Goal: Task Accomplishment & Management: Complete application form

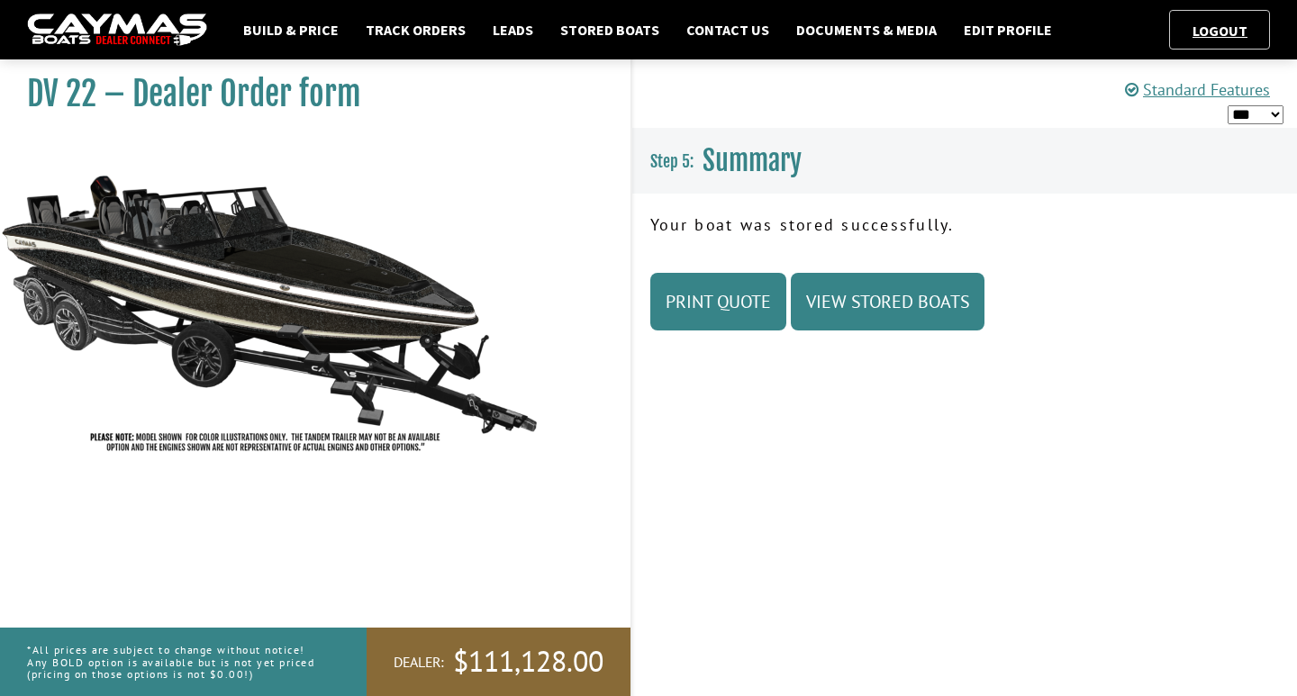
select select "*"
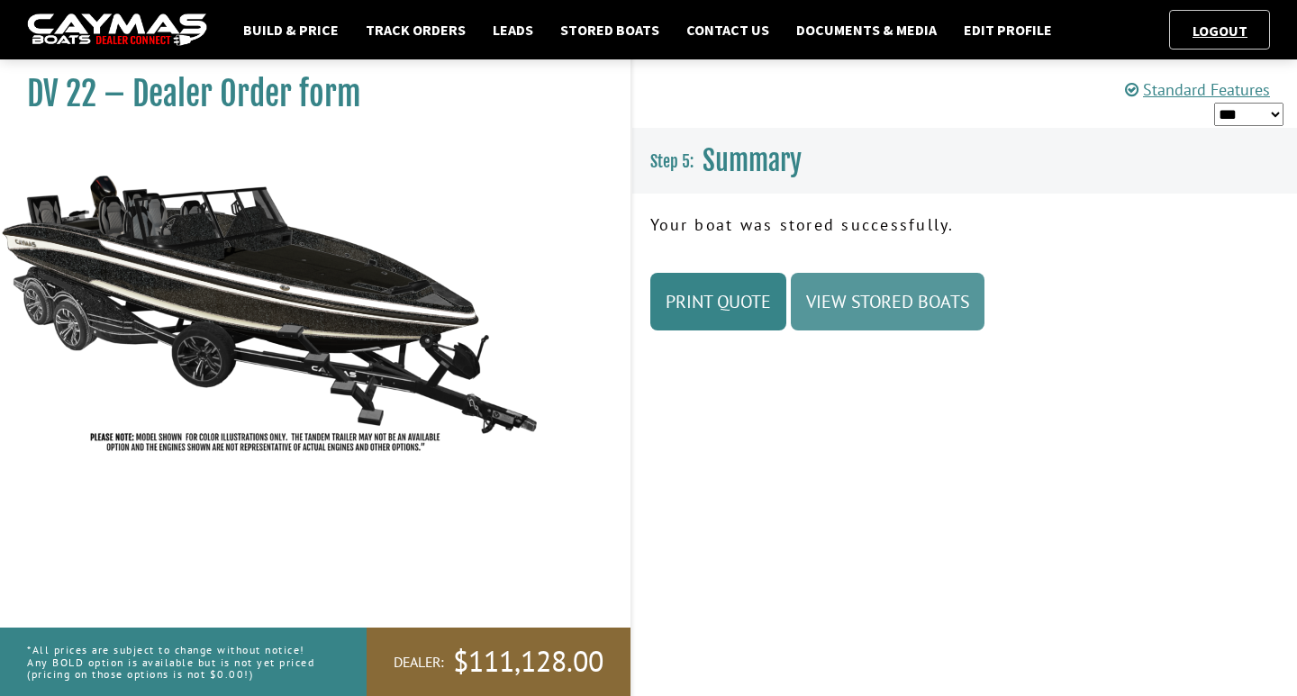
click at [857, 306] on link "View Stored Boats" at bounding box center [888, 302] width 194 height 58
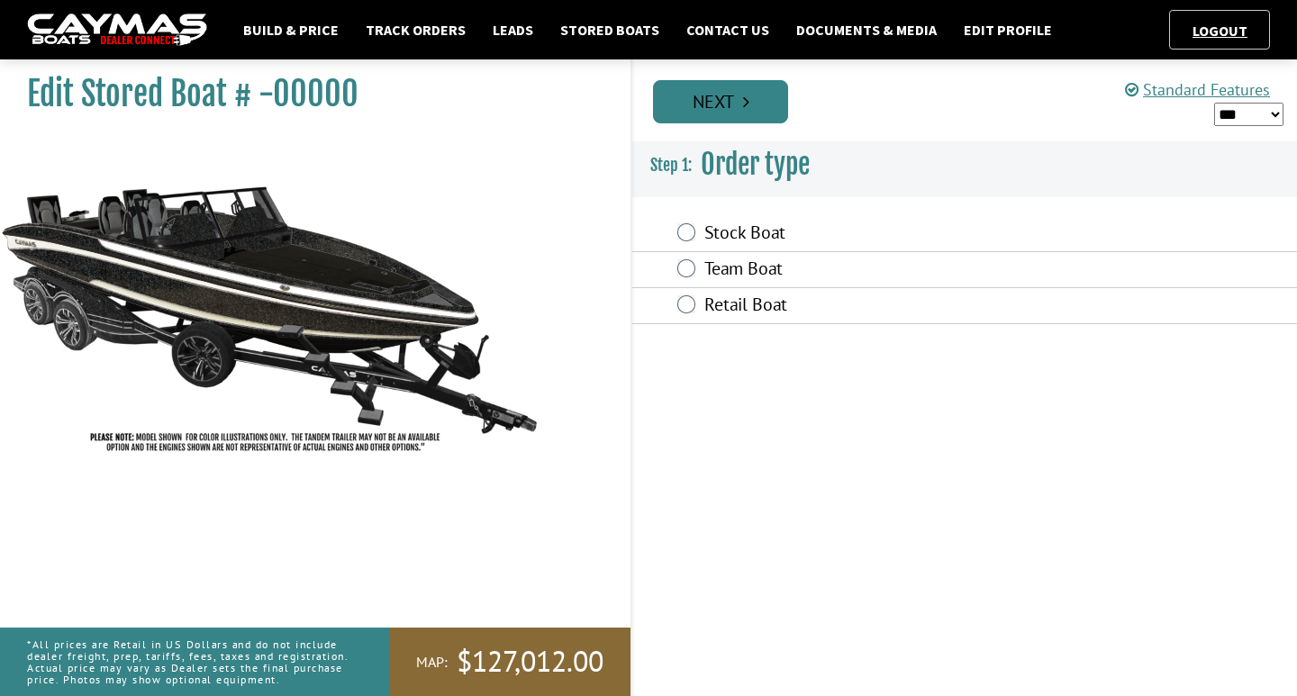
click at [722, 108] on link "Next" at bounding box center [720, 101] width 135 height 43
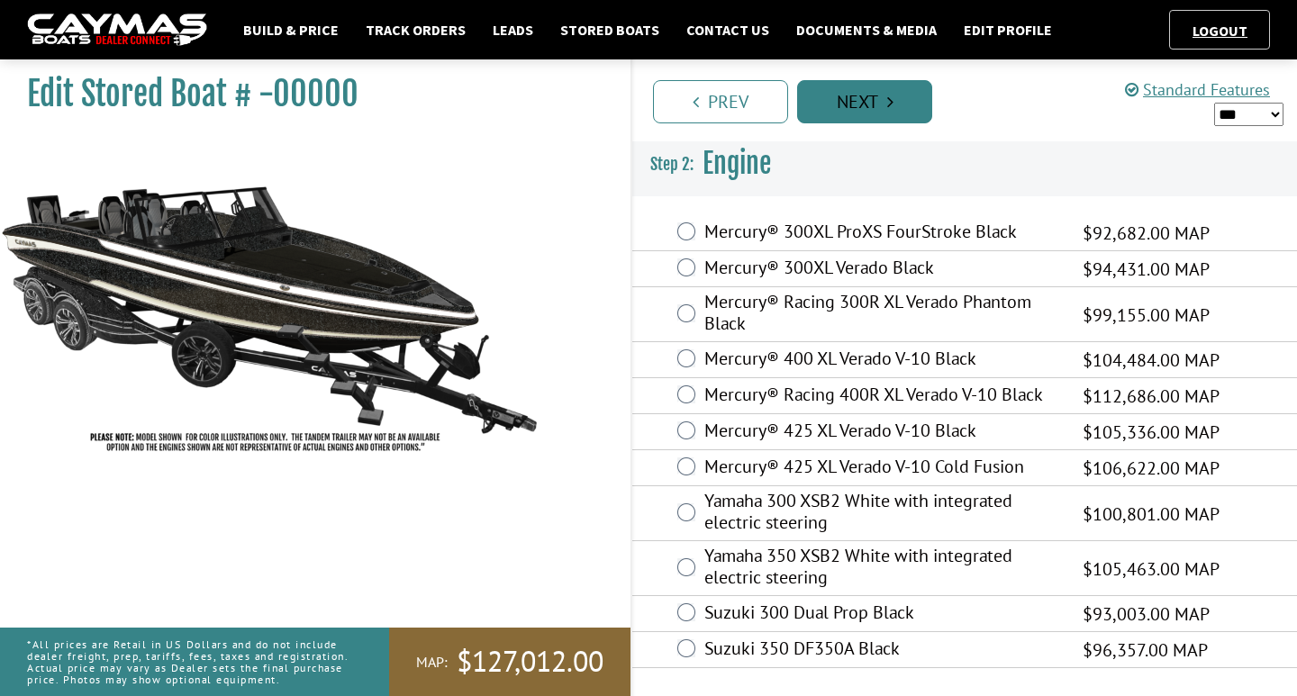
click at [860, 104] on link "Next" at bounding box center [864, 101] width 135 height 43
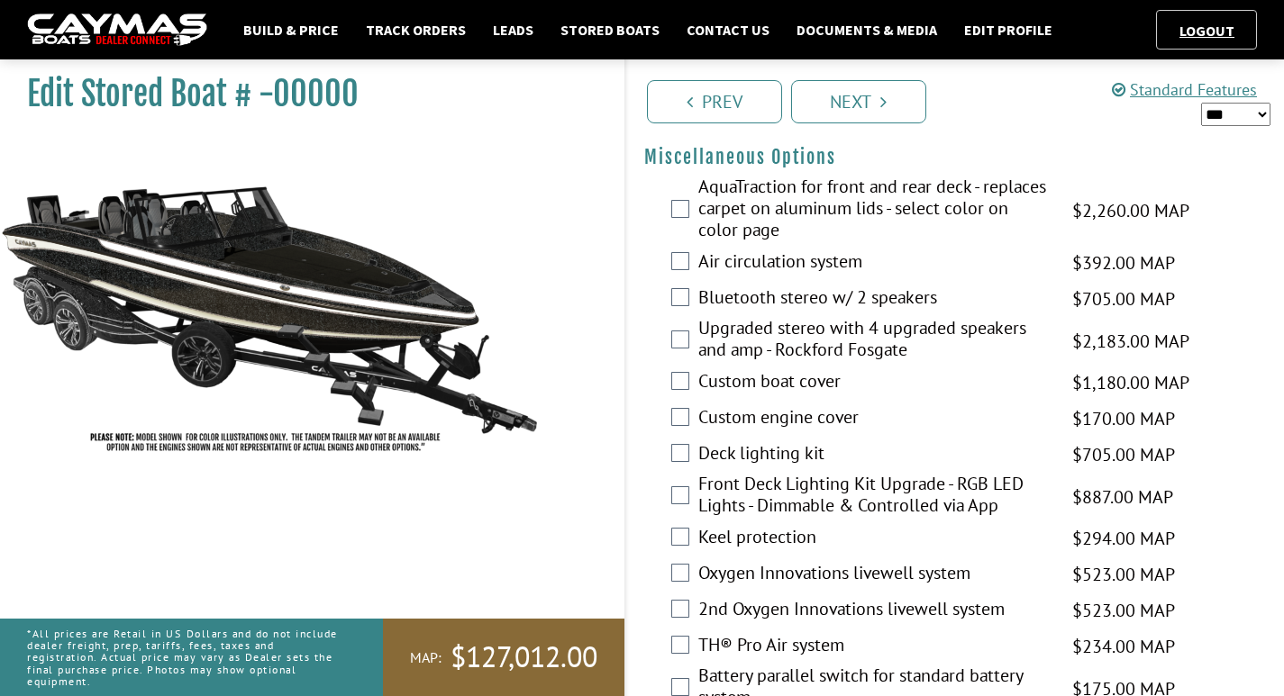
scroll to position [2161, 0]
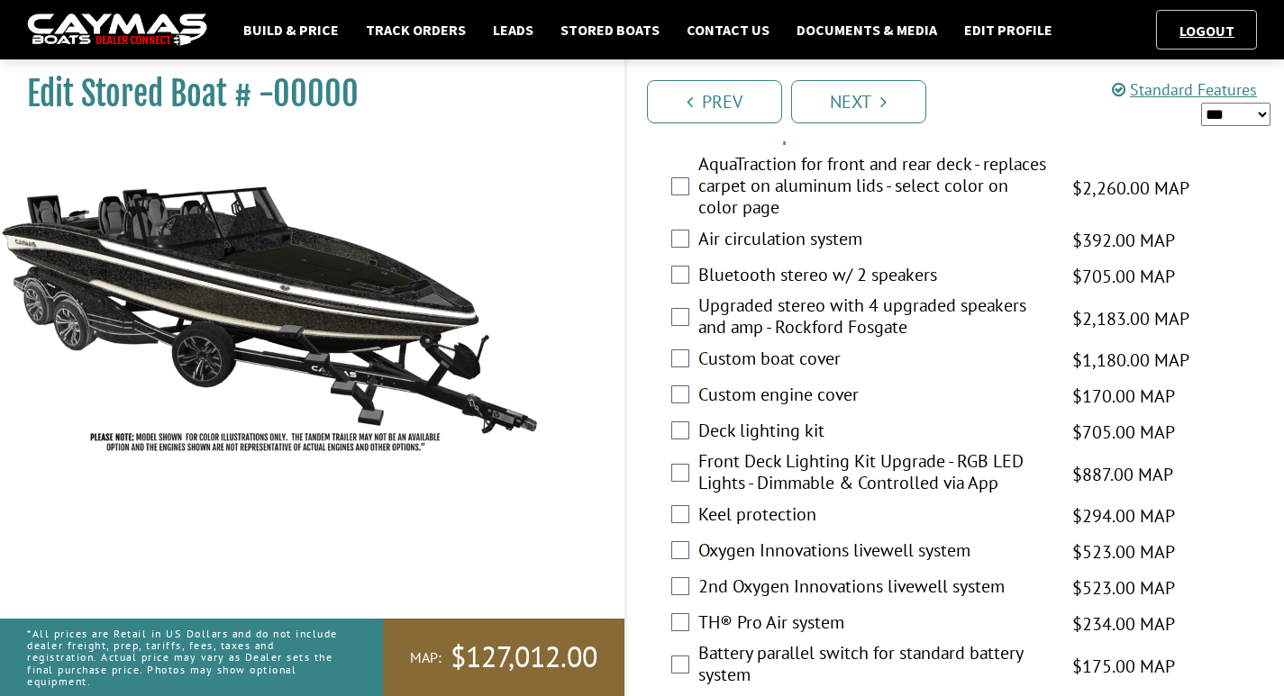
click at [1266, 120] on select "*** ****** ******" at bounding box center [1235, 114] width 69 height 23
select select "*"
click at [1201, 103] on select "*** ****** ******" at bounding box center [1235, 114] width 69 height 23
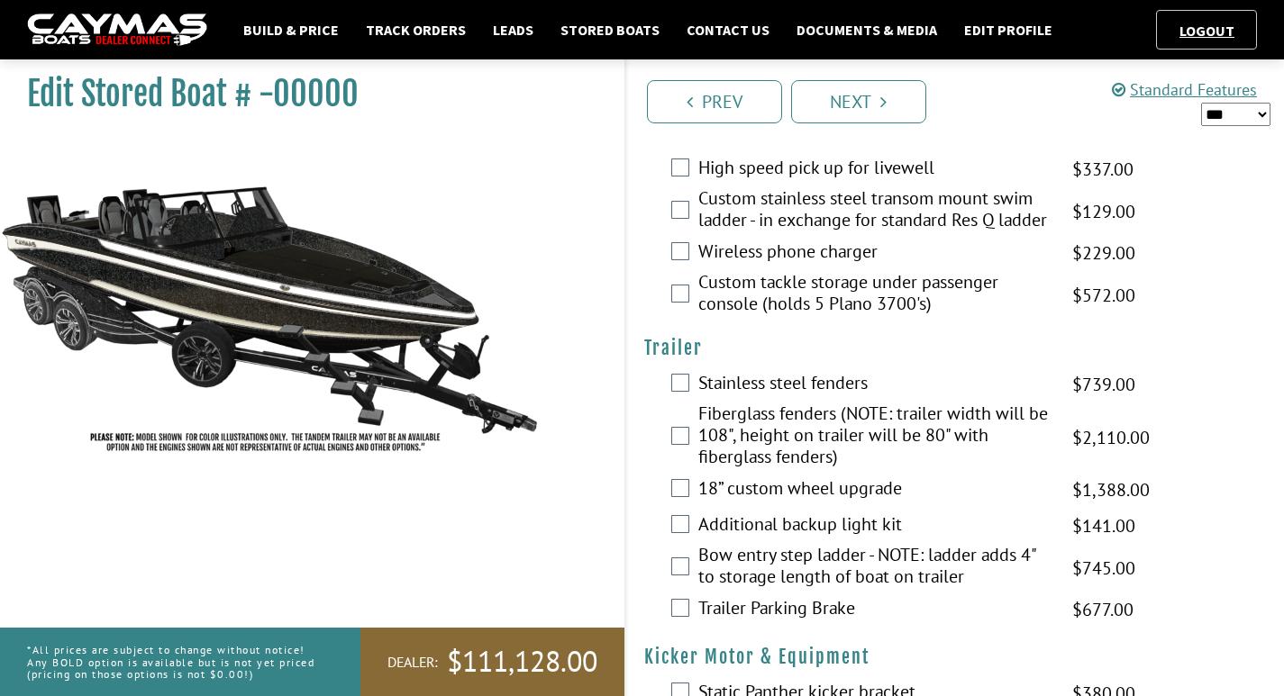
scroll to position [4161, 0]
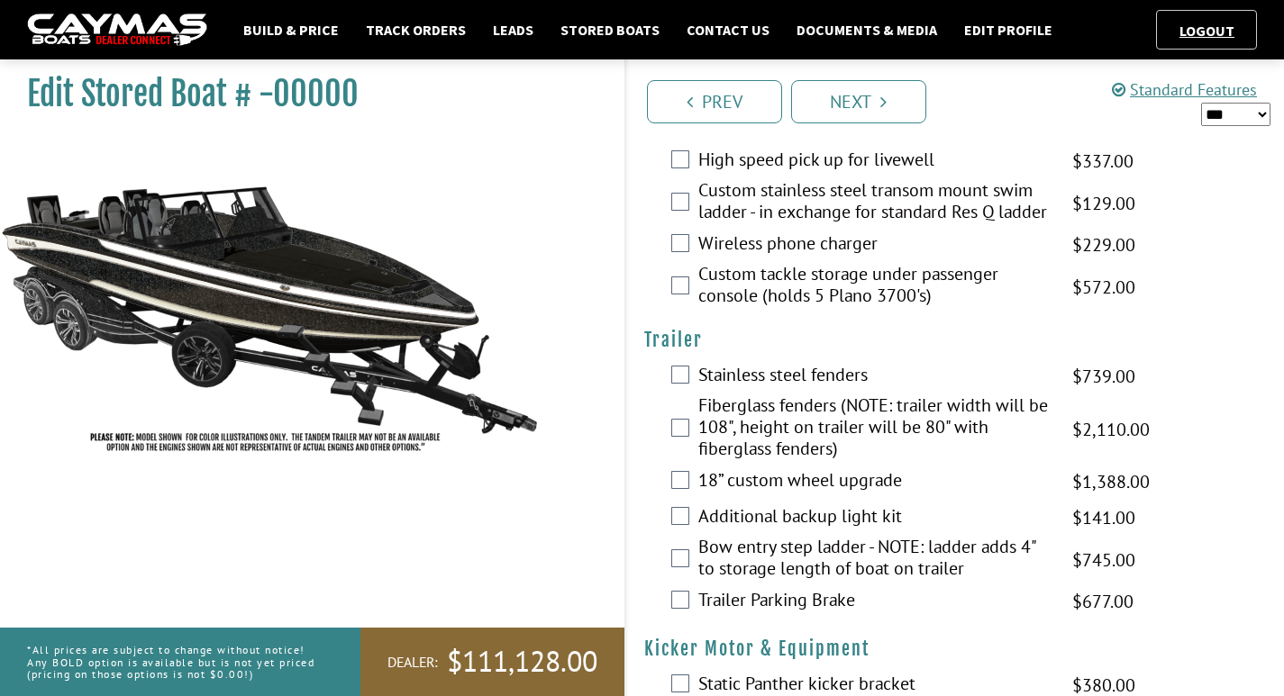
click at [681, 467] on div "18” custom wheel upgrade $1,632.00 MAP $1,388.00 $1,927.00 MSRP $1,542.00" at bounding box center [955, 482] width 658 height 36
click at [678, 464] on div "18” custom wheel upgrade $1,632.00 MAP $1,388.00 $1,927.00 MSRP $1,542.00" at bounding box center [955, 482] width 658 height 36
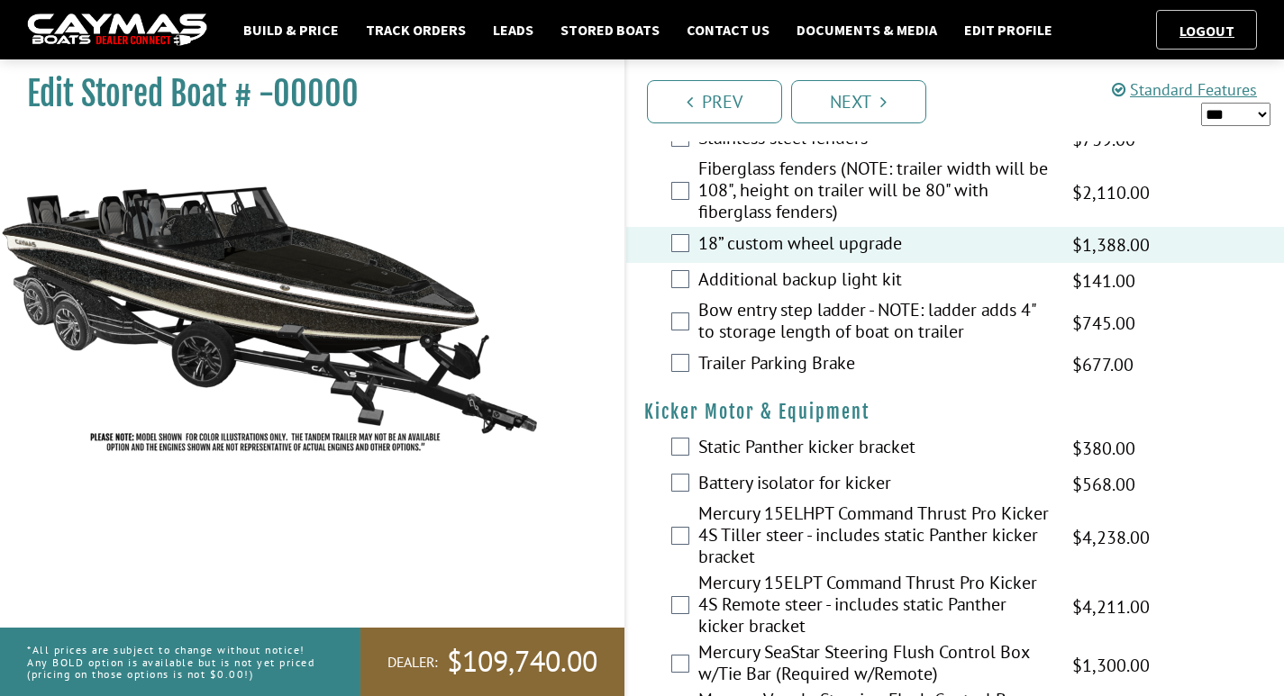
scroll to position [4223, 0]
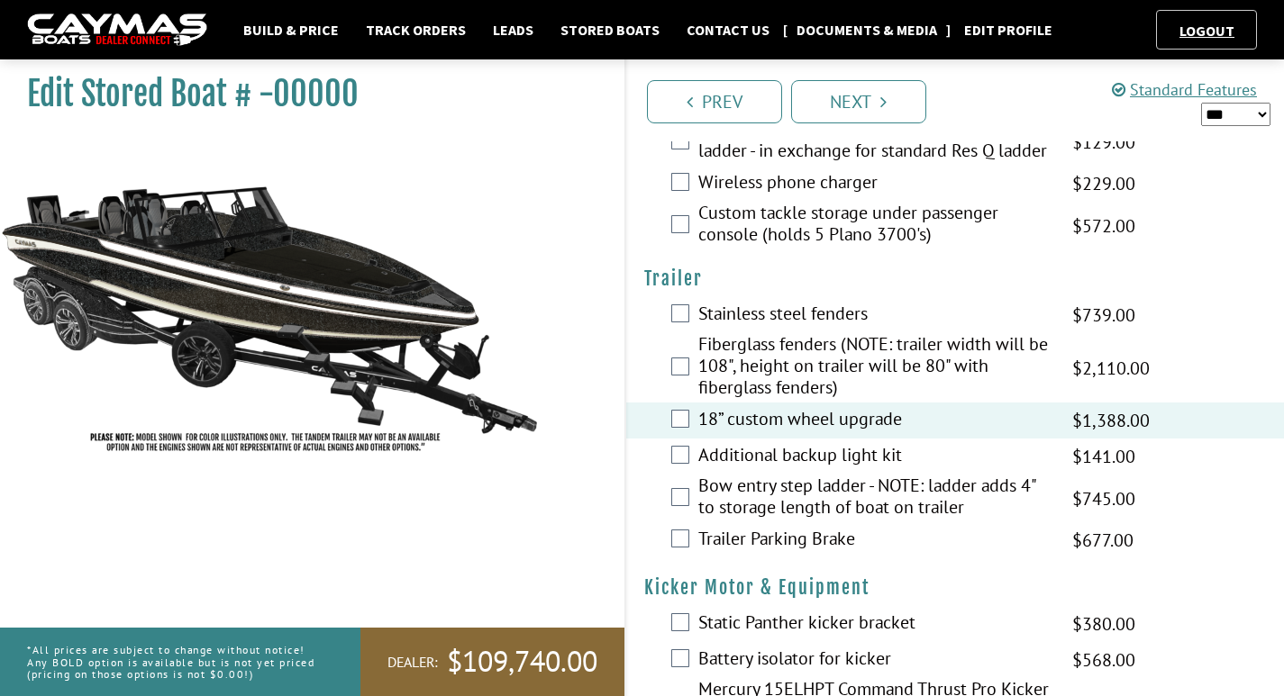
click at [820, 24] on link "Documents & Media" at bounding box center [866, 29] width 159 height 23
click at [715, 101] on link "Prev" at bounding box center [714, 101] width 135 height 43
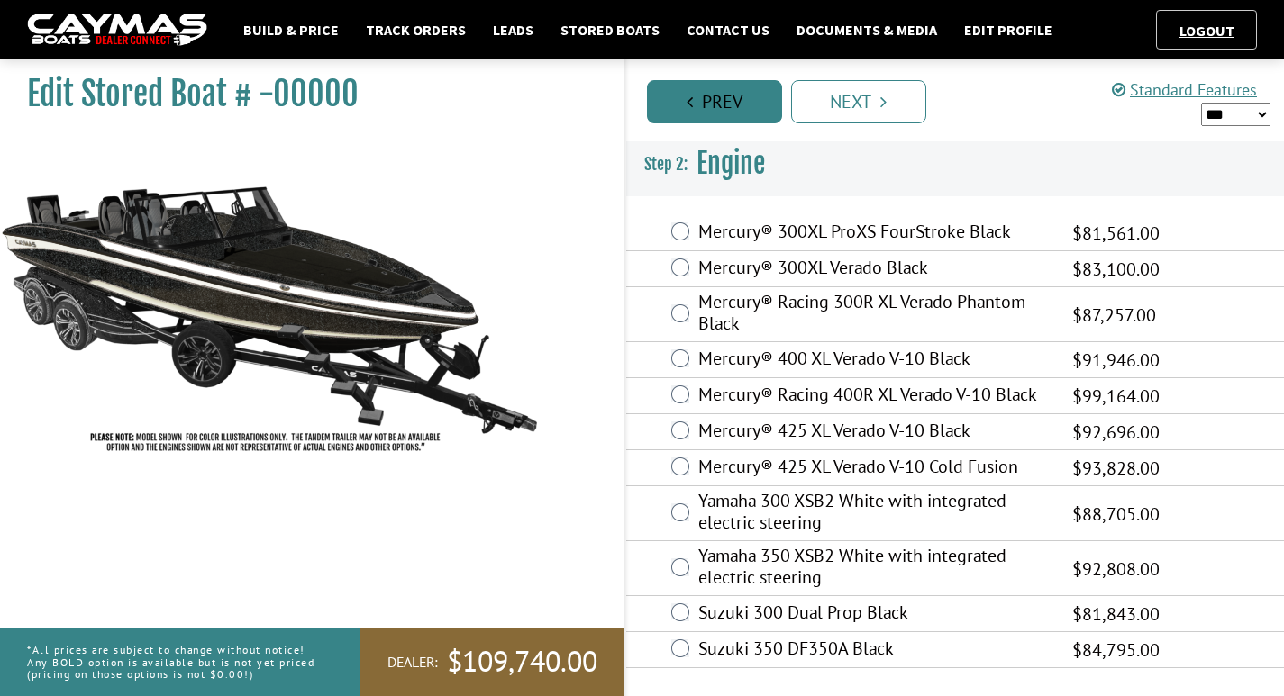
scroll to position [0, 0]
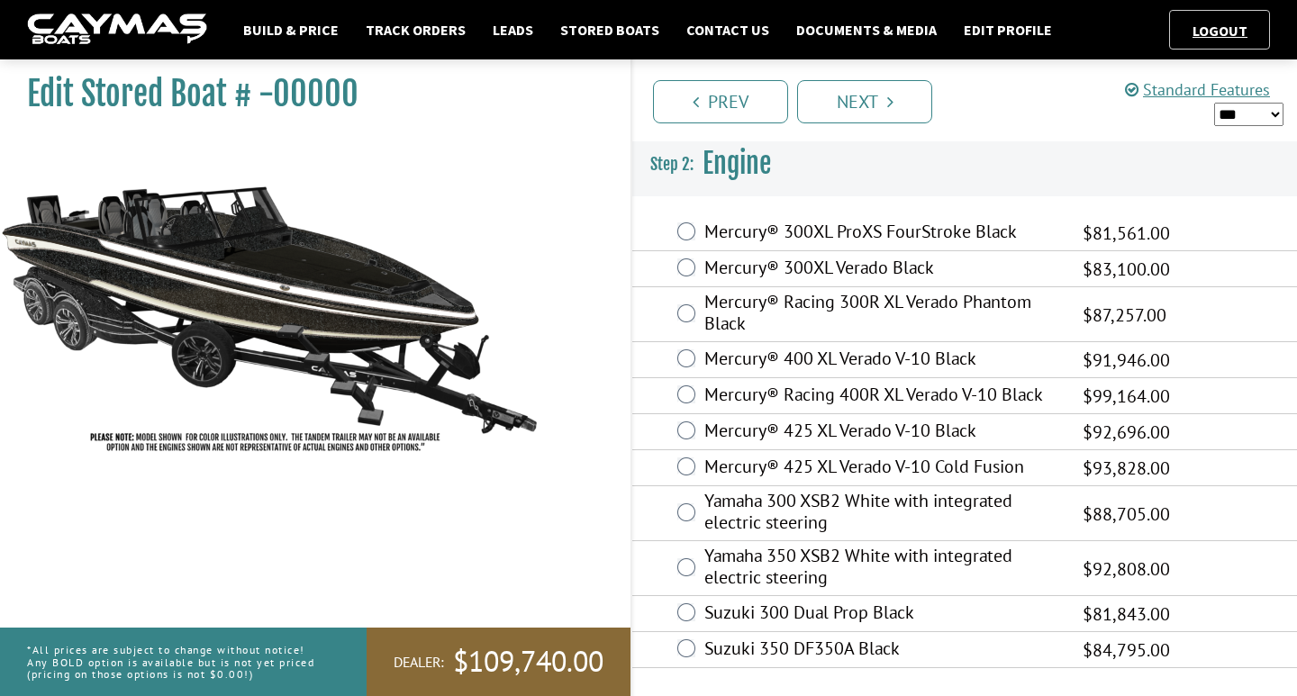
click at [630, 542] on div "Edit Stored Boat # -00000" at bounding box center [306, 399] width 649 height 696
click at [912, 91] on link "Next" at bounding box center [864, 101] width 135 height 43
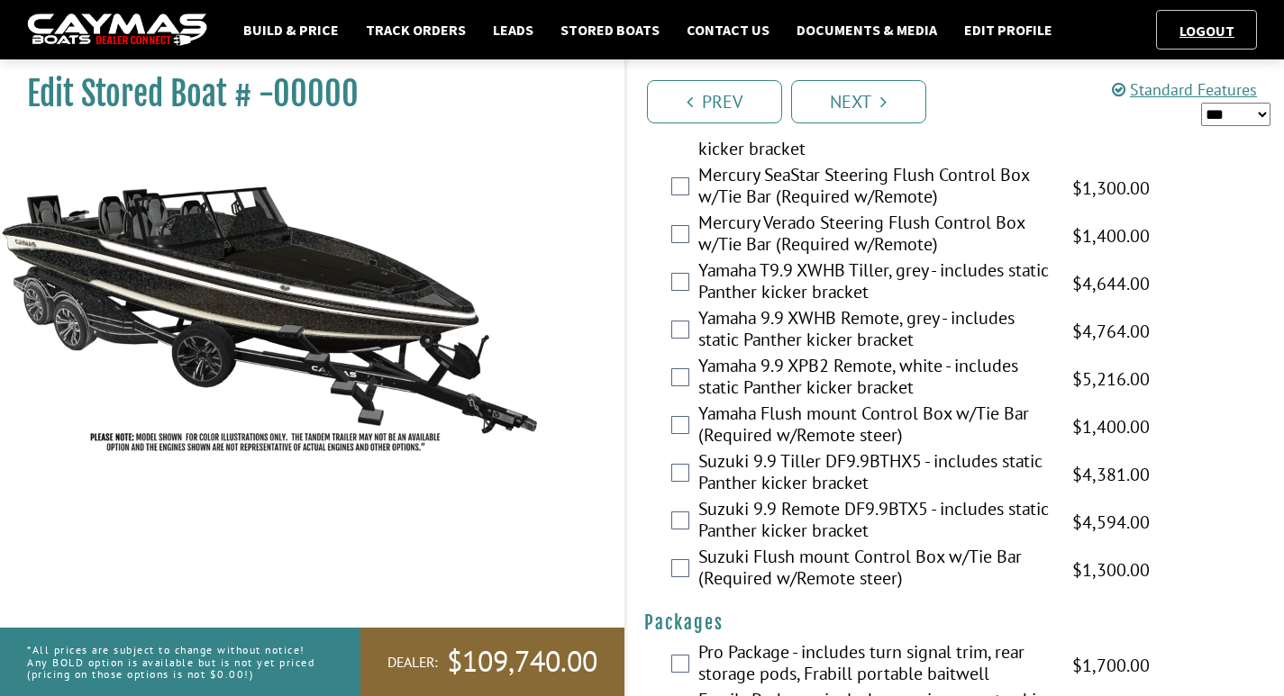
scroll to position [4951, 0]
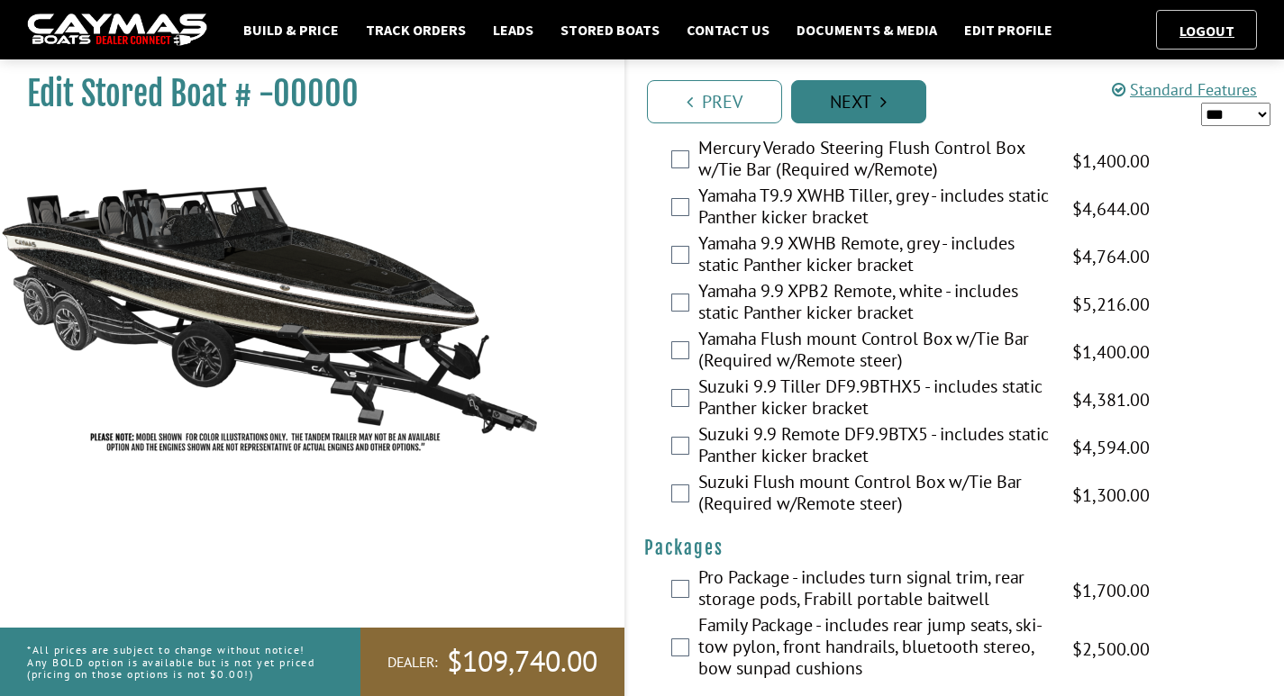
click at [833, 87] on link "Next" at bounding box center [858, 101] width 135 height 43
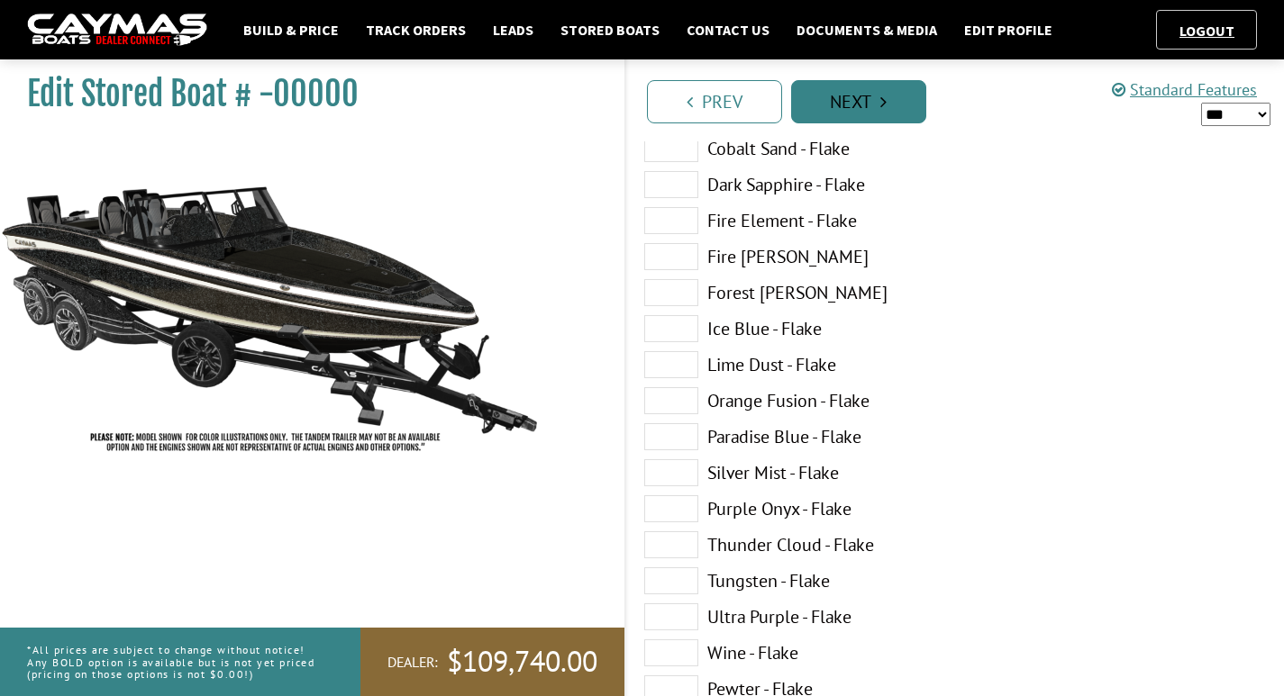
scroll to position [0, 0]
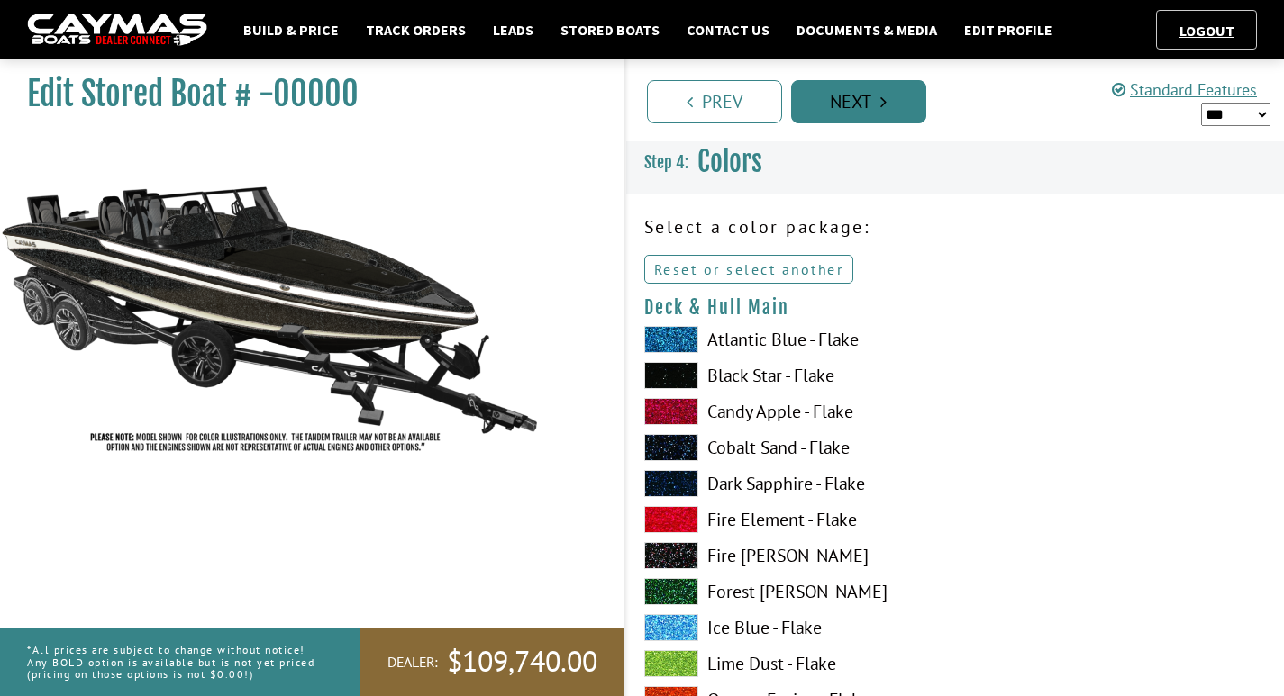
click at [833, 87] on link "Next" at bounding box center [858, 101] width 135 height 43
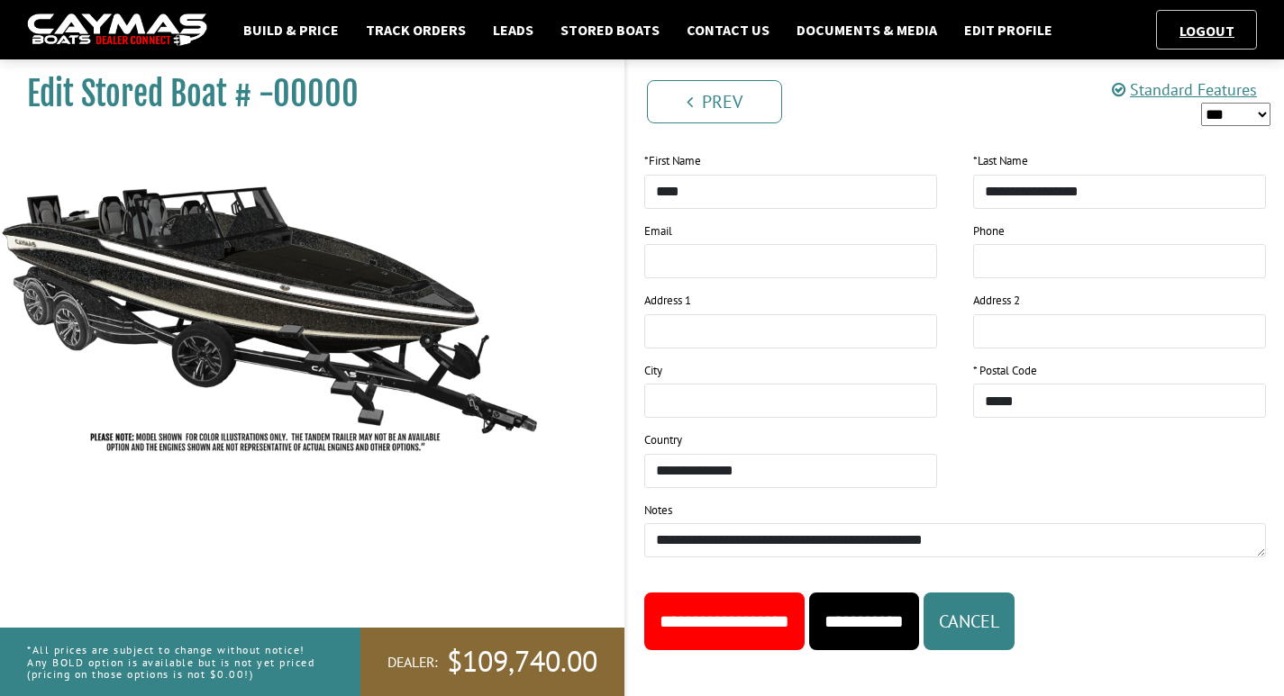
scroll to position [1971, 0]
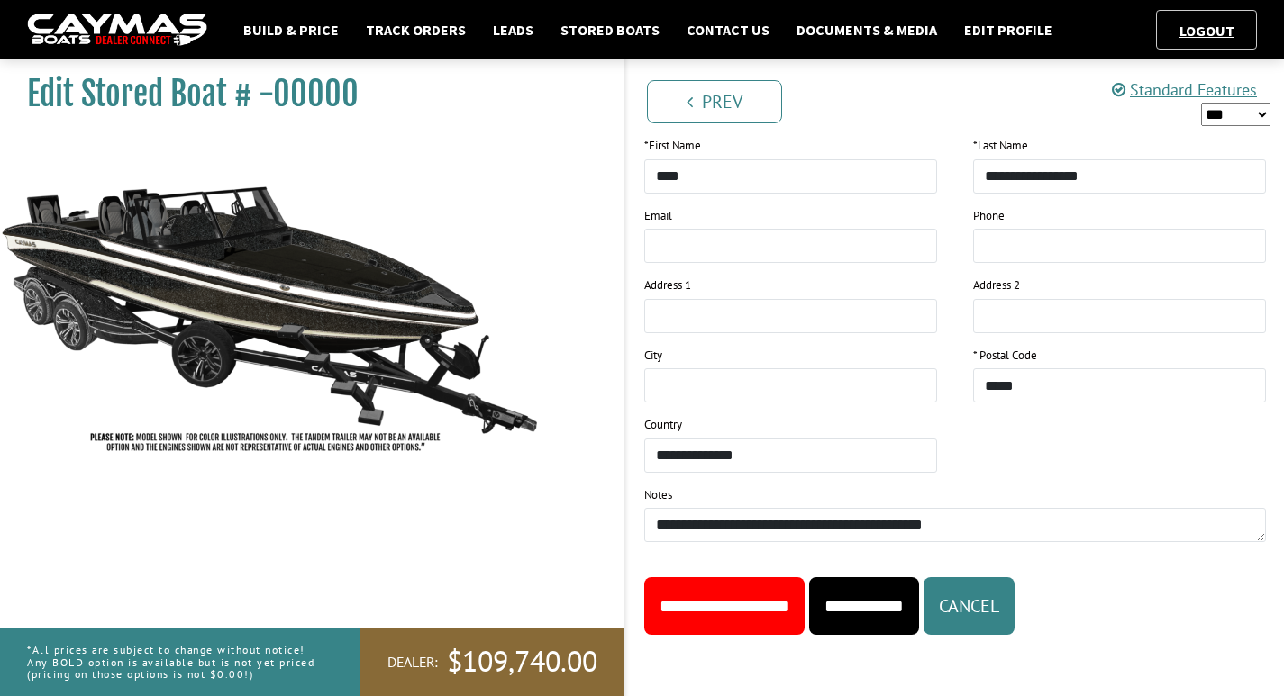
click at [796, 632] on input "**********" at bounding box center [724, 606] width 160 height 58
